Goal: Task Accomplishment & Management: Manage account settings

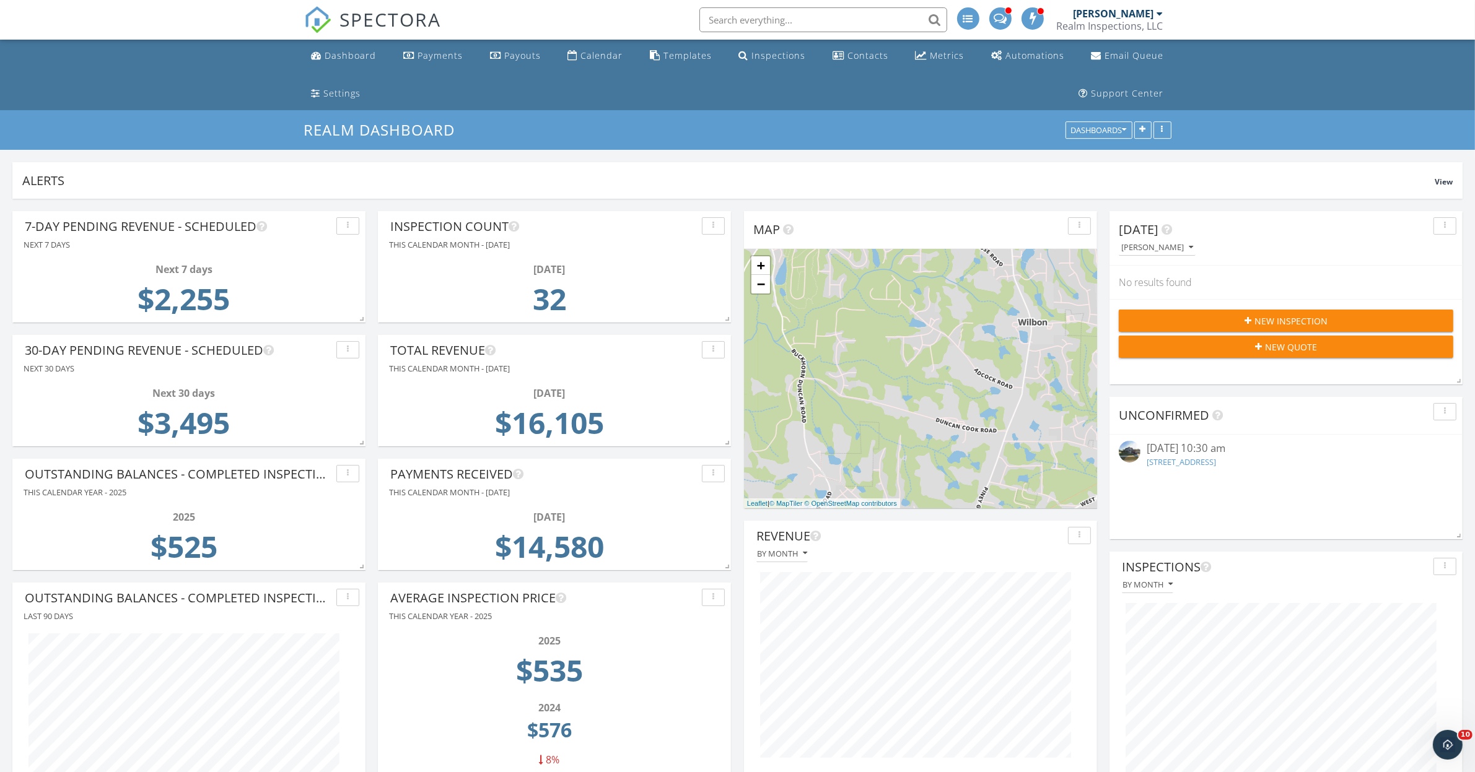
click at [757, 22] on input "text" at bounding box center [823, 19] width 248 height 25
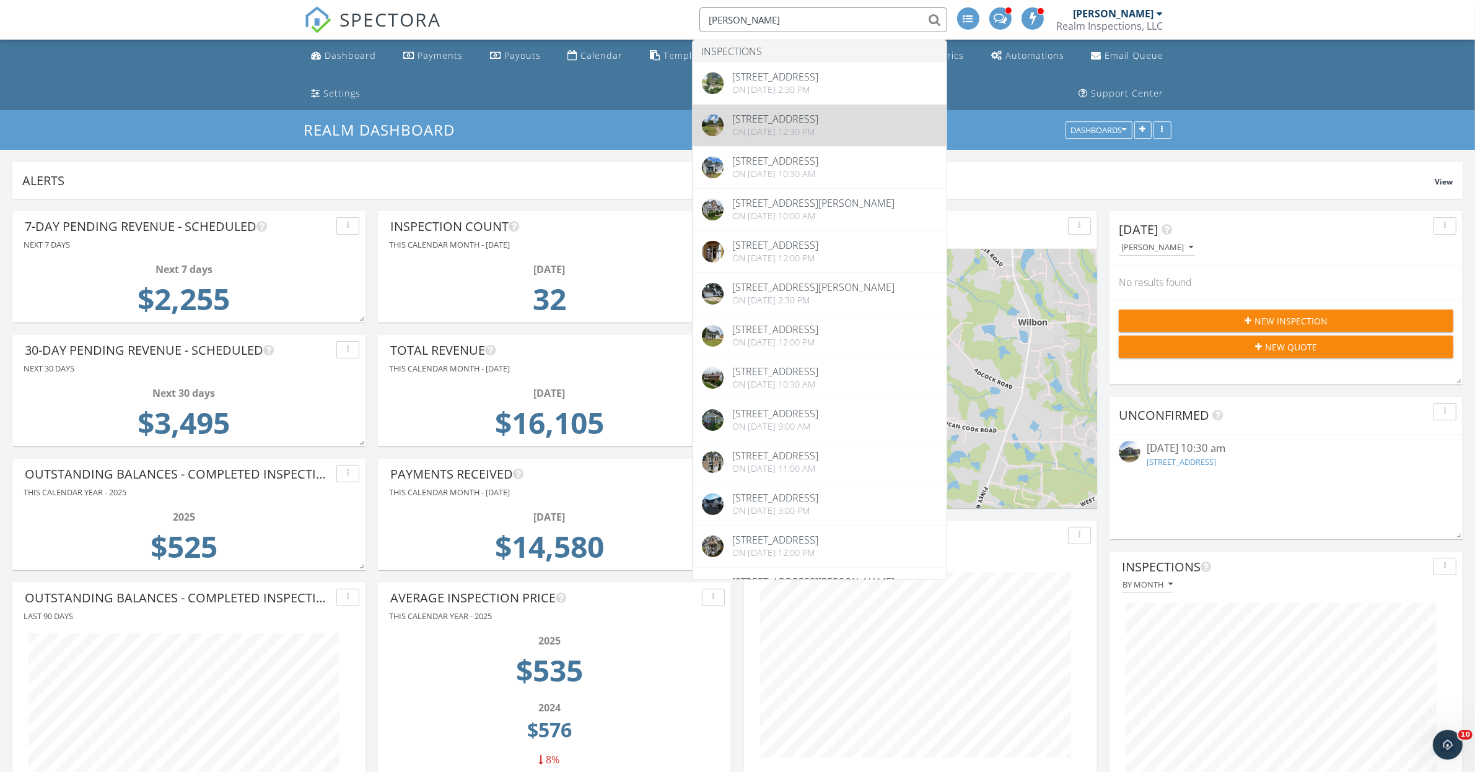
type input "hiott"
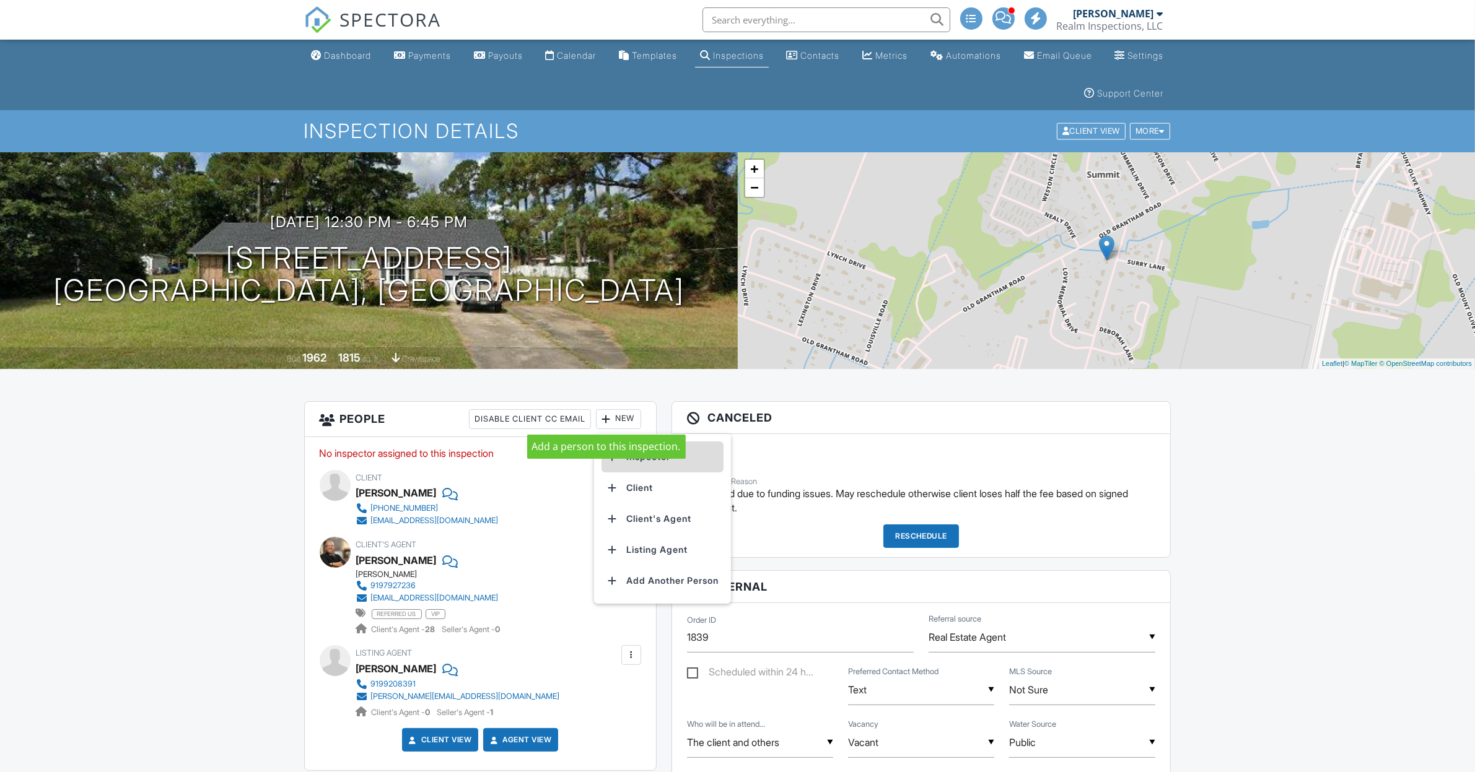
click at [643, 458] on li "Inspector" at bounding box center [662, 457] width 122 height 31
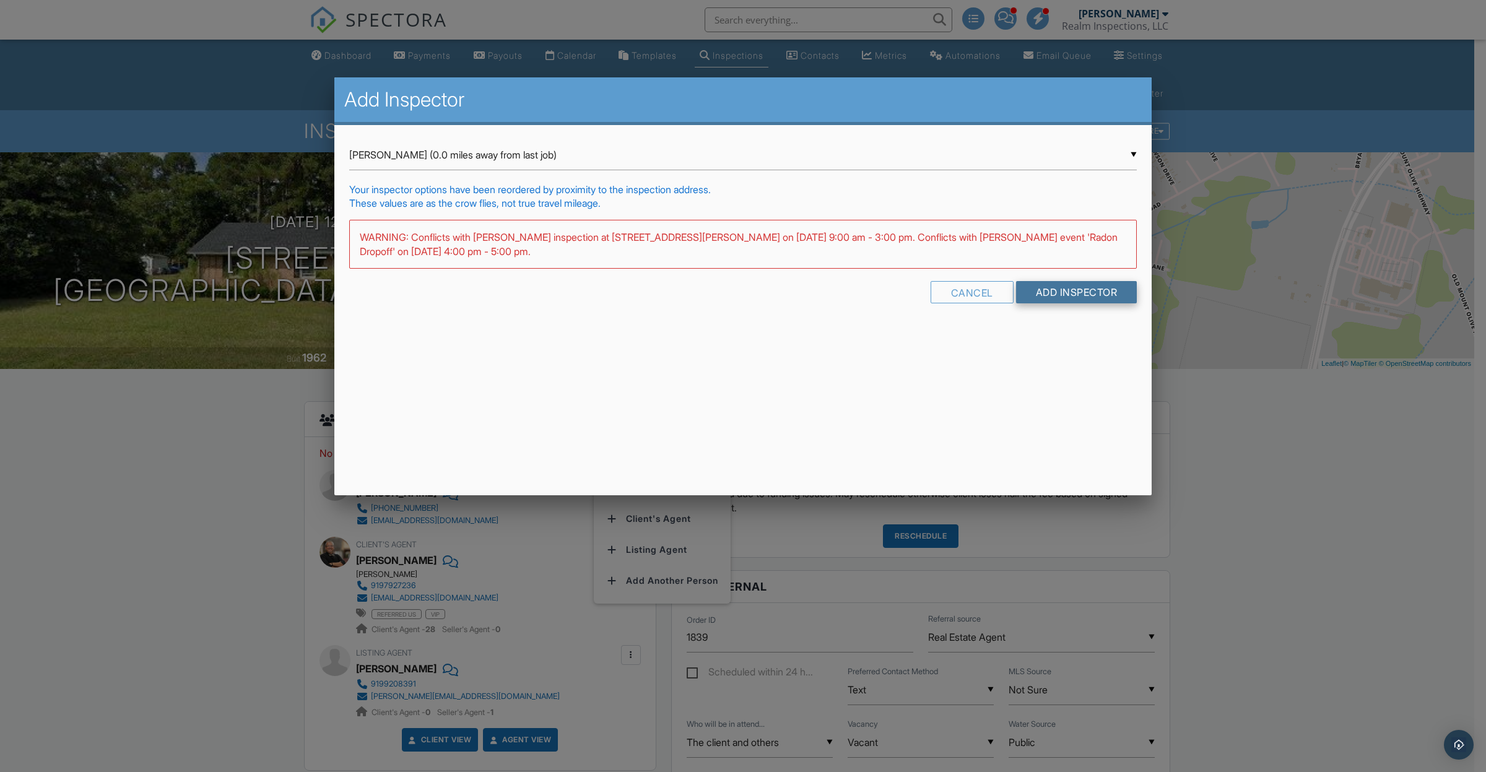
click at [1079, 287] on input "Add Inspector" at bounding box center [1076, 292] width 121 height 22
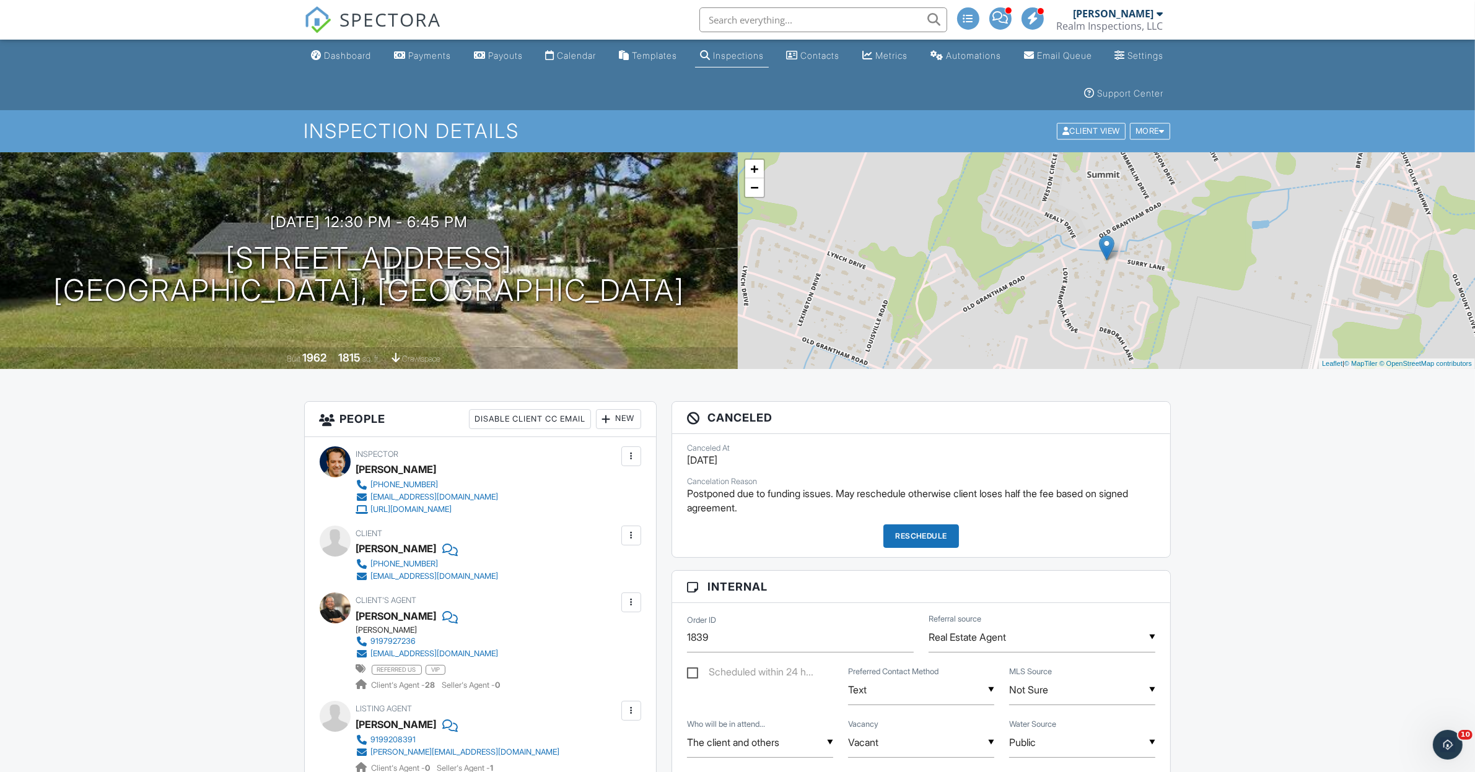
click at [927, 539] on div "Reschedule" at bounding box center [921, 537] width 76 height 24
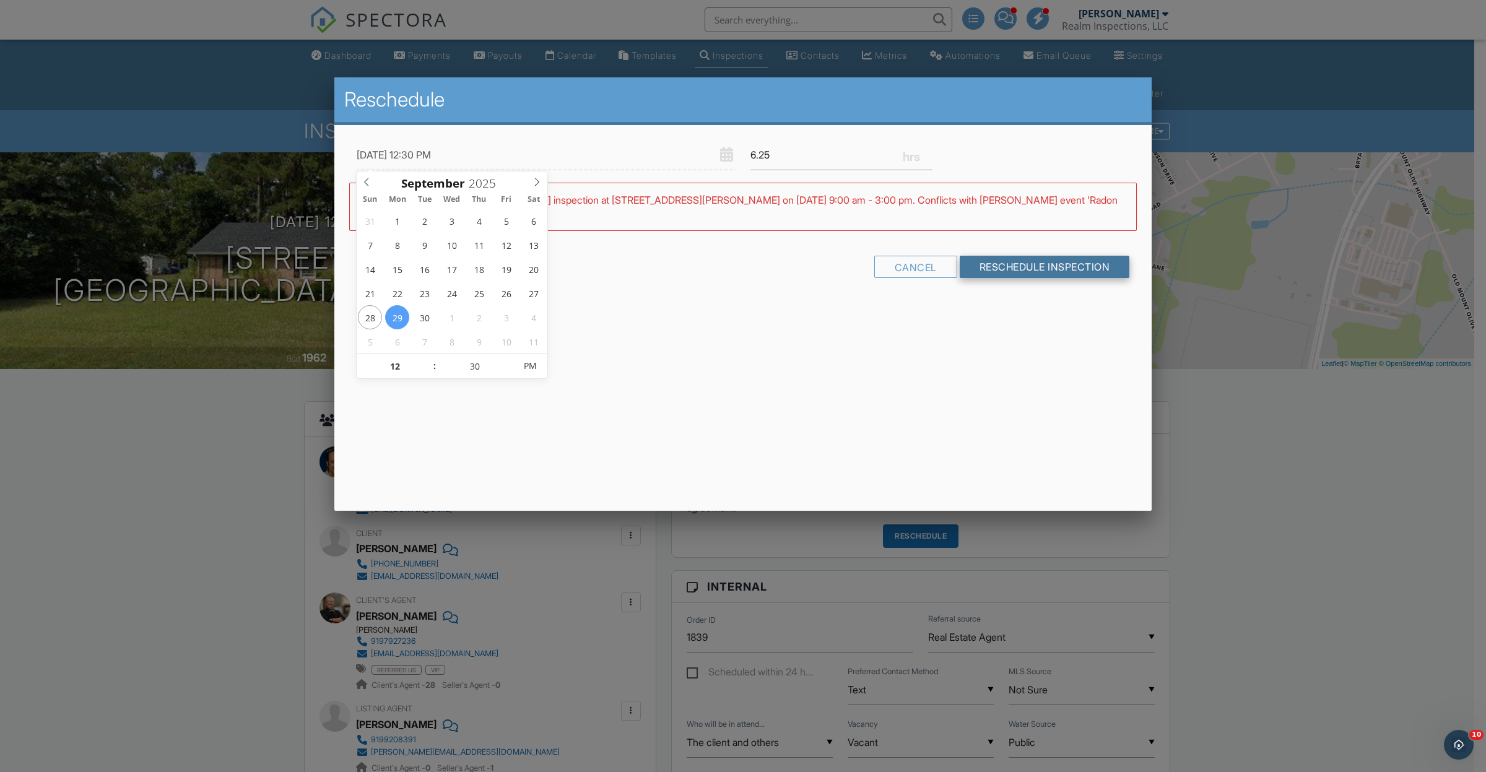
click at [997, 270] on input "Reschedule Inspection" at bounding box center [1045, 267] width 170 height 22
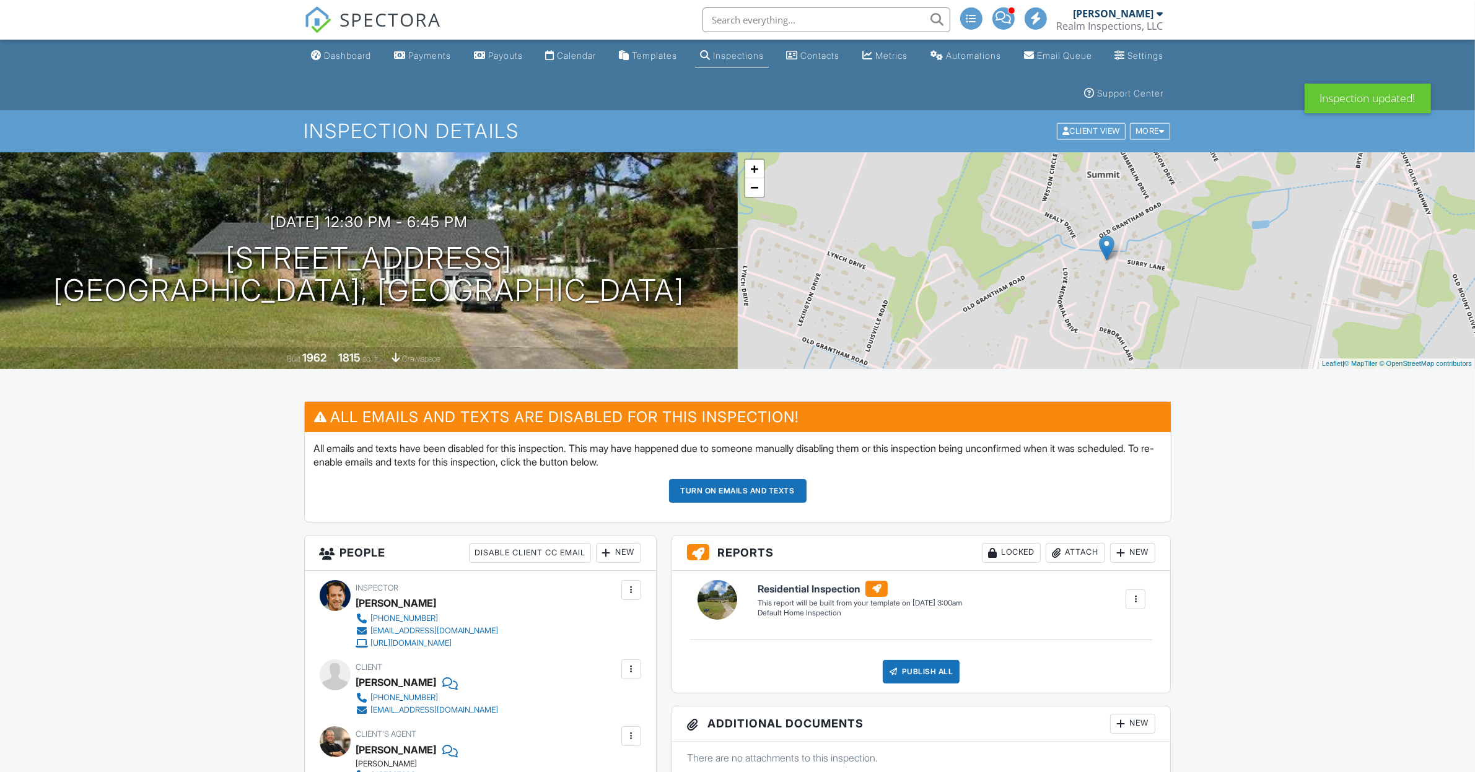
click at [723, 494] on button "Turn on emails and texts" at bounding box center [737, 491] width 137 height 24
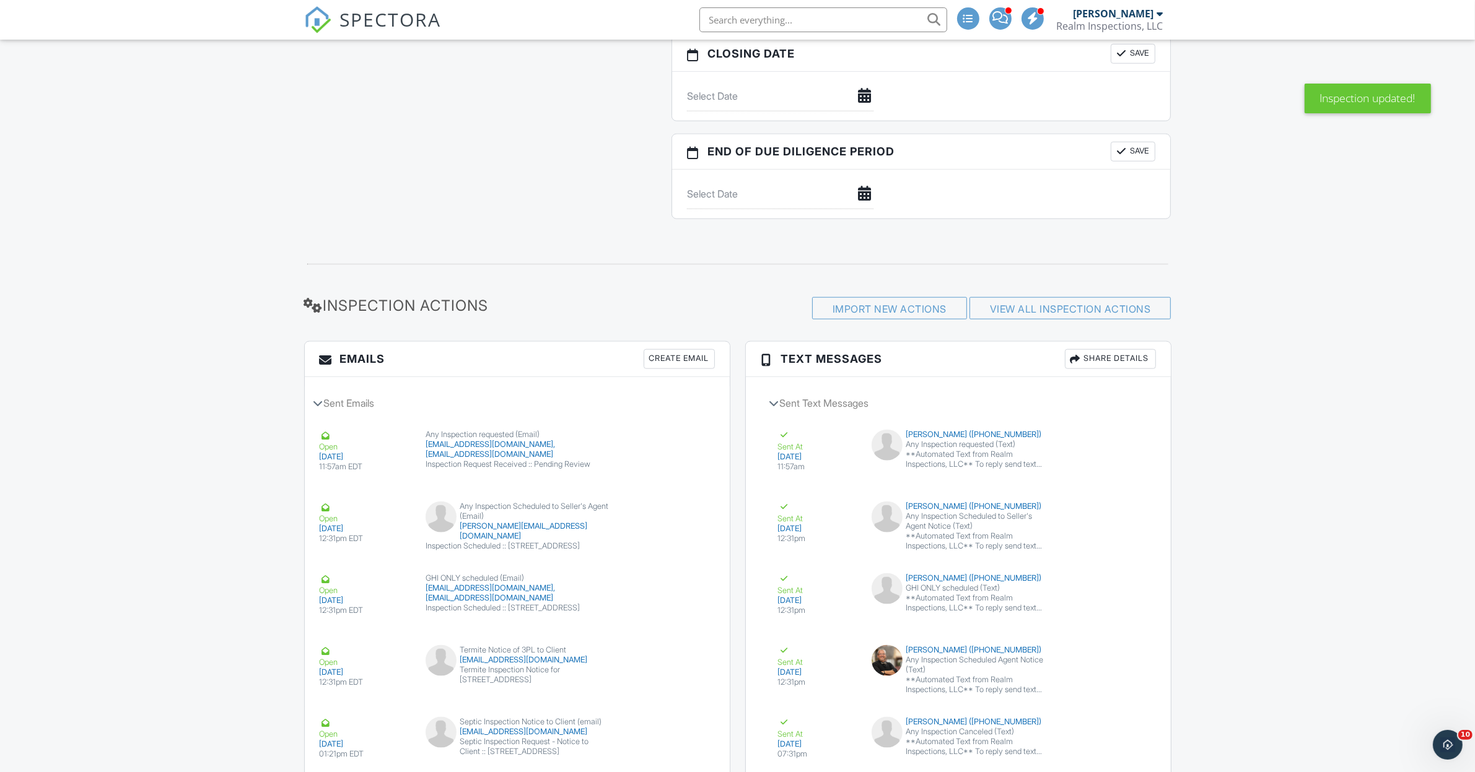
scroll to position [2111, 0]
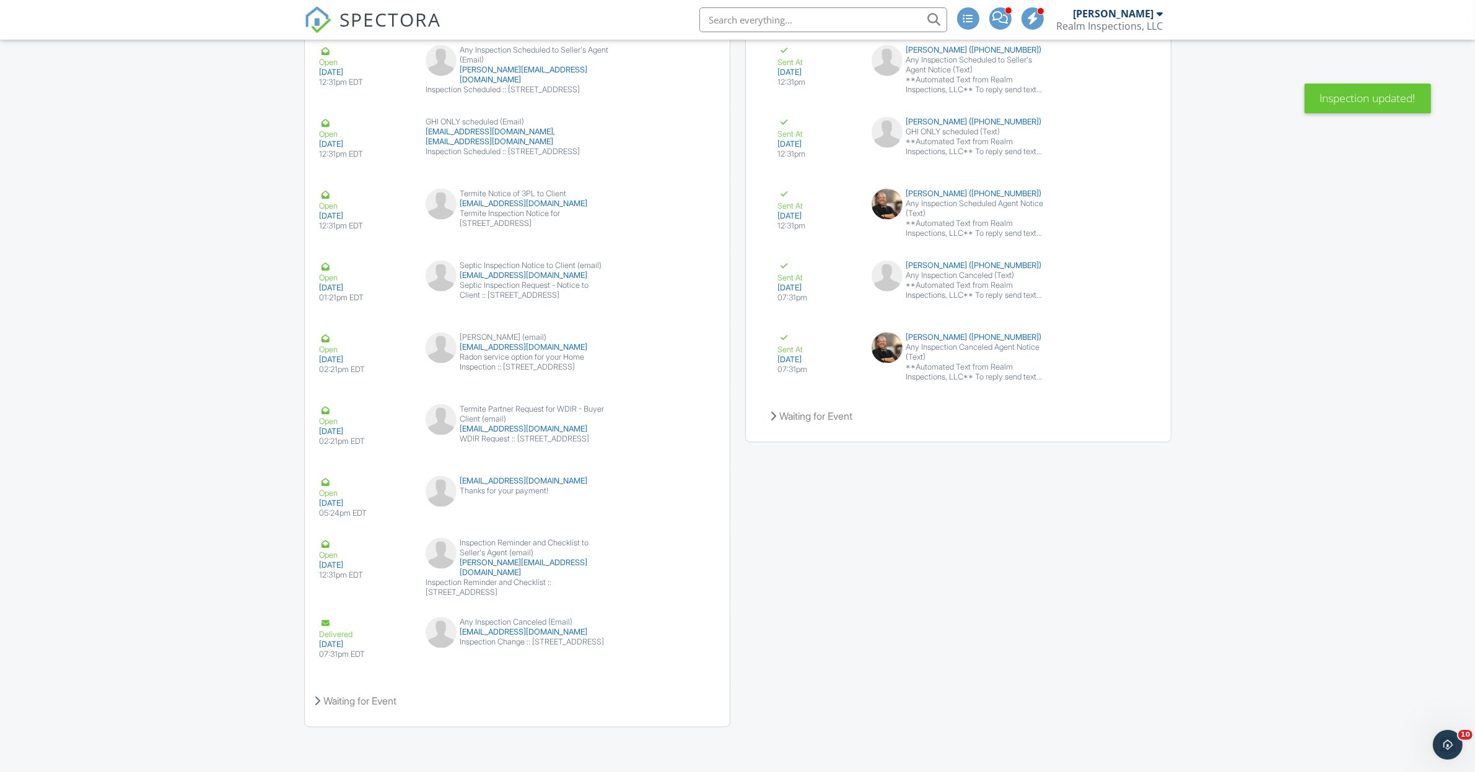
click at [961, 611] on div "Emails Create Email Sent Emails Open 09/22/2025 11:57am EDT Any Inspection requ…" at bounding box center [738, 313] width 882 height 856
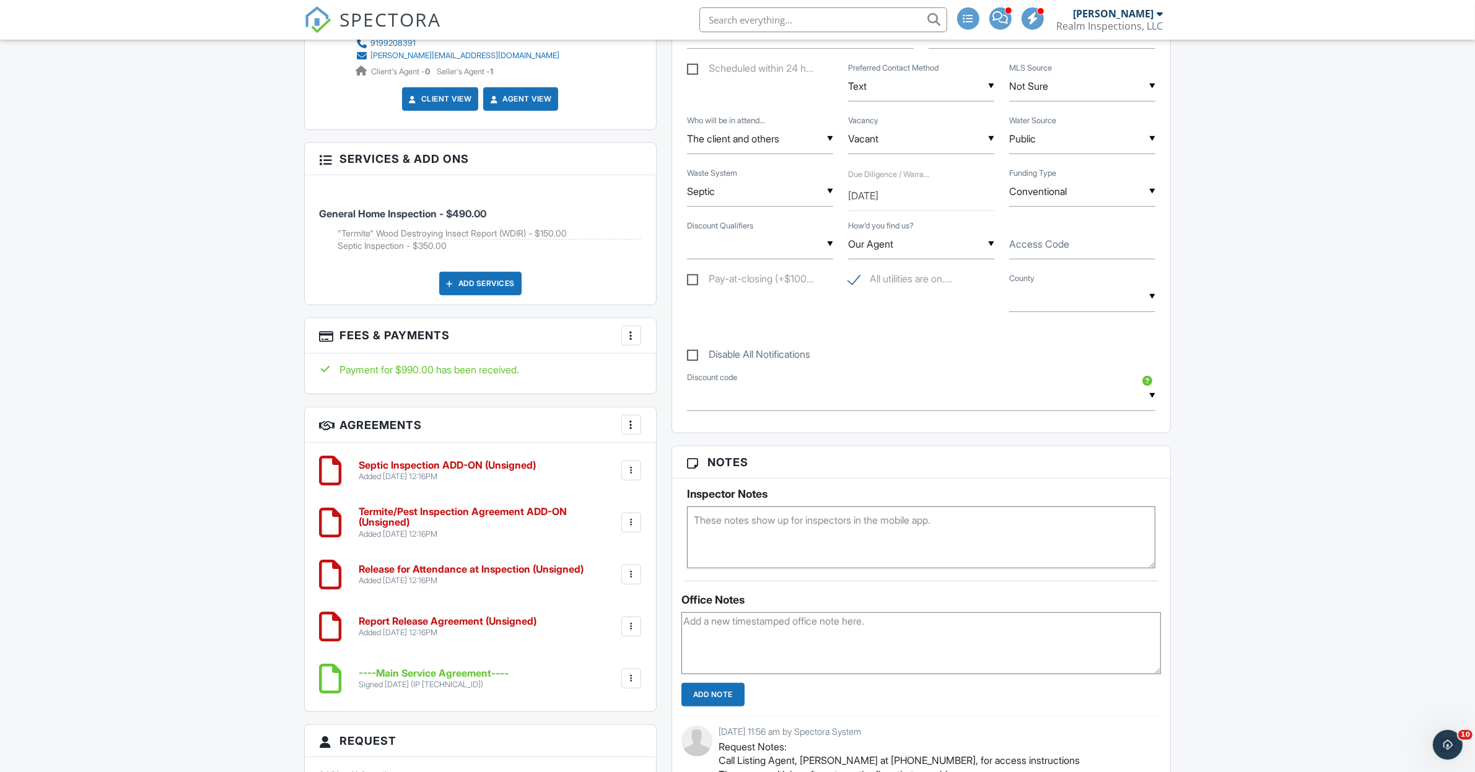
scroll to position [852, 0]
